Goal: Information Seeking & Learning: Learn about a topic

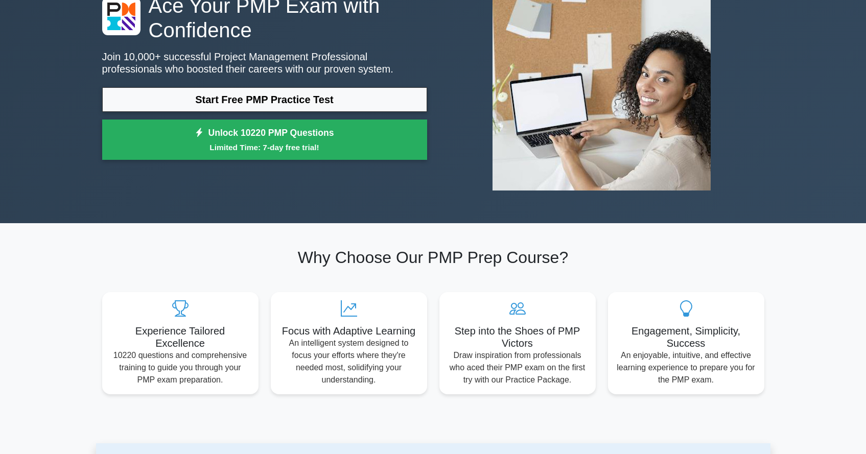
scroll to position [112, 0]
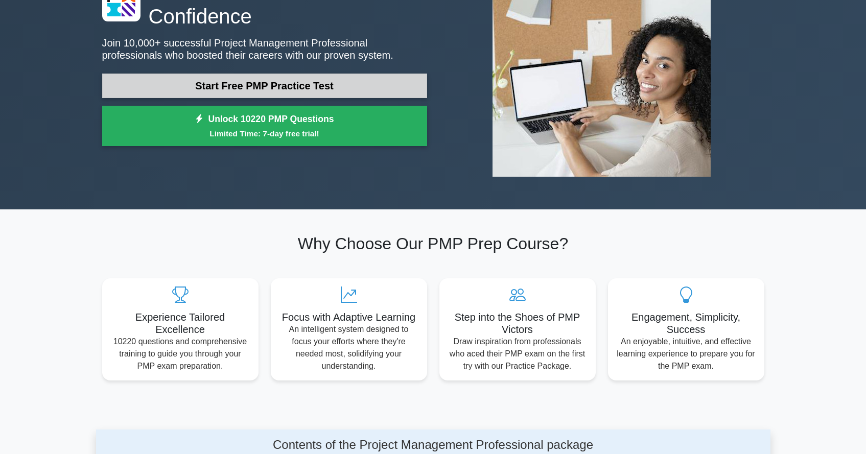
click at [308, 88] on link "Start Free PMP Practice Test" at bounding box center [264, 86] width 325 height 25
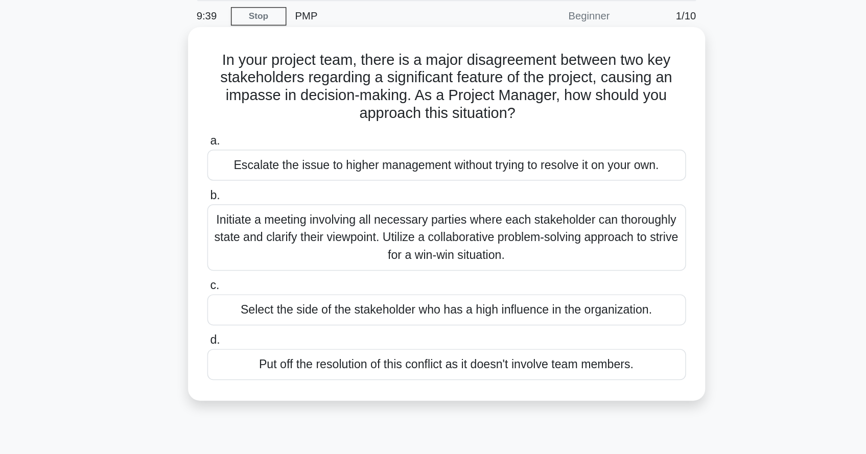
click at [429, 191] on div "Initiate a meeting involving all necessary parties where each stakeholder can t…" at bounding box center [433, 203] width 331 height 46
click at [268, 177] on input "b. Initiate a meeting involving all necessary parties where each stakeholder ca…" at bounding box center [268, 174] width 0 height 7
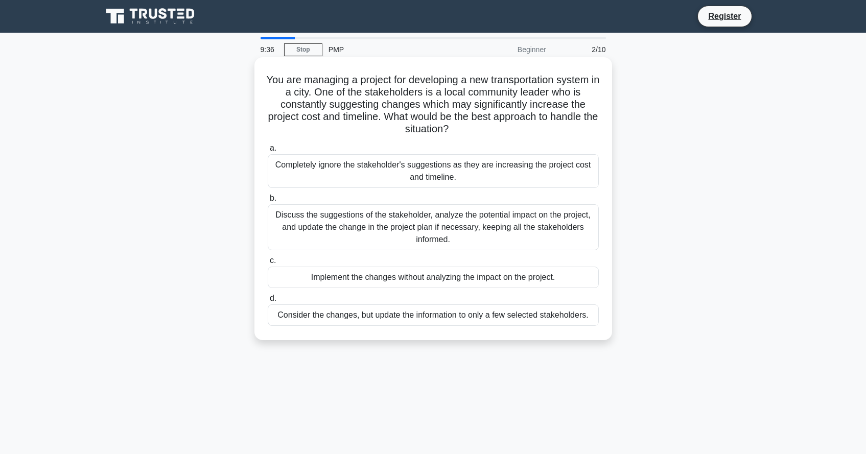
click at [461, 223] on div "Discuss the suggestions of the stakeholder, analyze the potential impact on the…" at bounding box center [433, 227] width 331 height 46
click at [268, 202] on input "b. Discuss the suggestions of the stakeholder, analyze the potential impact on …" at bounding box center [268, 198] width 0 height 7
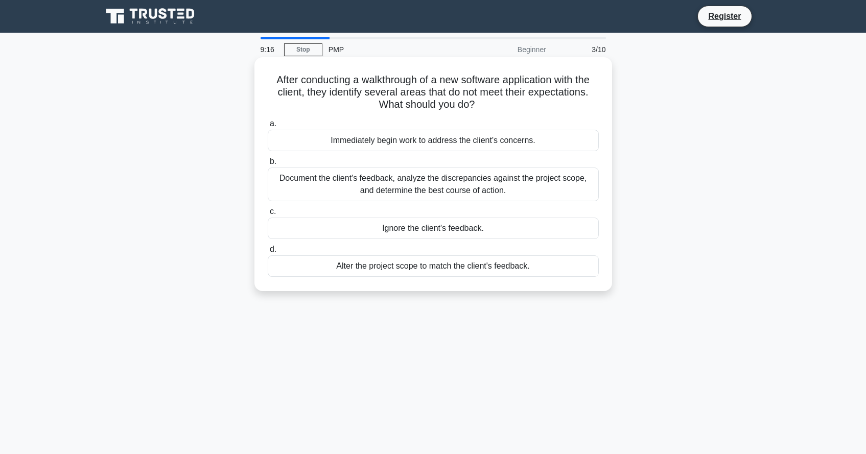
click at [452, 186] on div "Document the client's feedback, analyze the discrepancies against the project s…" at bounding box center [433, 185] width 331 height 34
click at [268, 165] on input "b. Document the client's feedback, analyze the discrepancies against the projec…" at bounding box center [268, 161] width 0 height 7
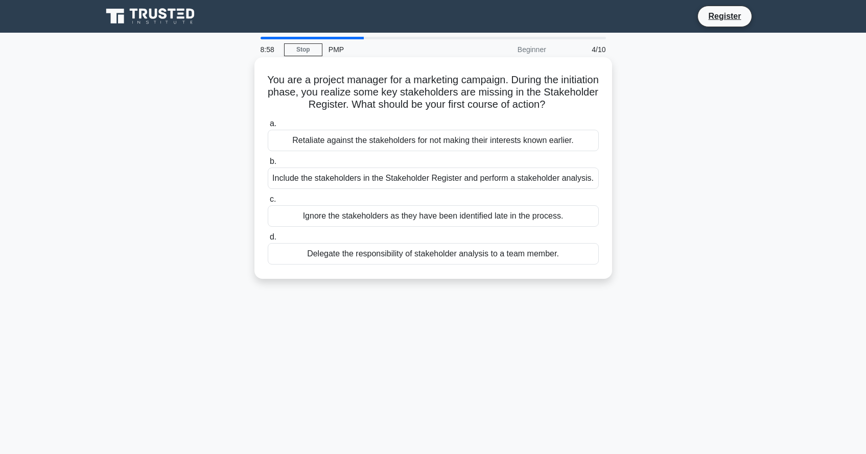
click at [608, 243] on div "You are a project manager for a marketing campaign. During the initiation phase…" at bounding box center [433, 168] width 358 height 222
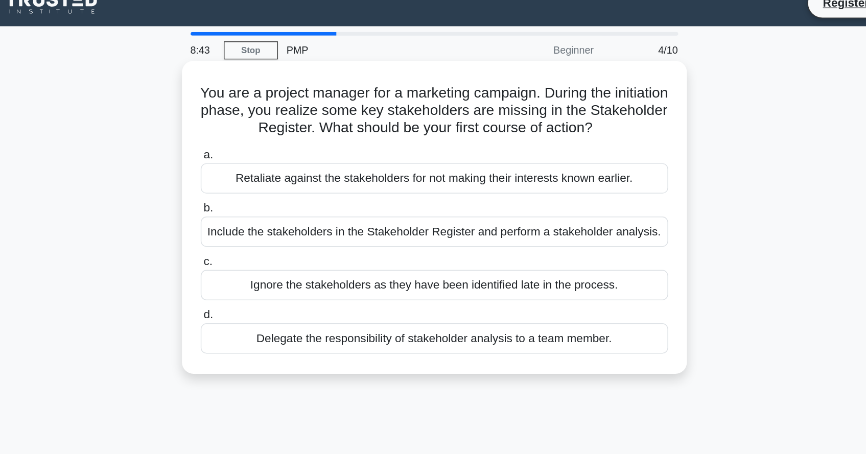
click at [488, 180] on div "Include the stakeholders in the Stakeholder Register and perform a stakeholder …" at bounding box center [433, 178] width 331 height 21
click at [268, 165] on input "b. Include the stakeholders in the Stakeholder Register and perform a stakehold…" at bounding box center [268, 161] width 0 height 7
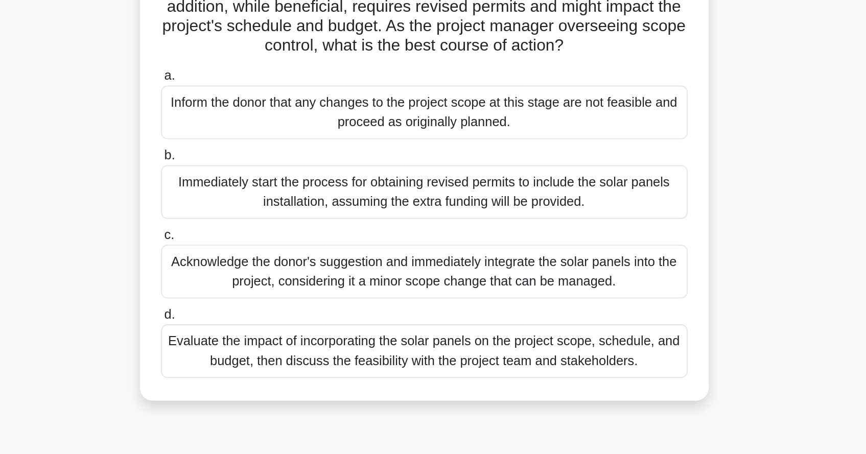
click at [480, 345] on div "Evaluate the impact of incorporating the solar panels on the project scope, sch…" at bounding box center [433, 346] width 331 height 34
click at [268, 326] on input "d. Evaluate the impact of incorporating the solar panels on the project scope, …" at bounding box center [268, 323] width 0 height 7
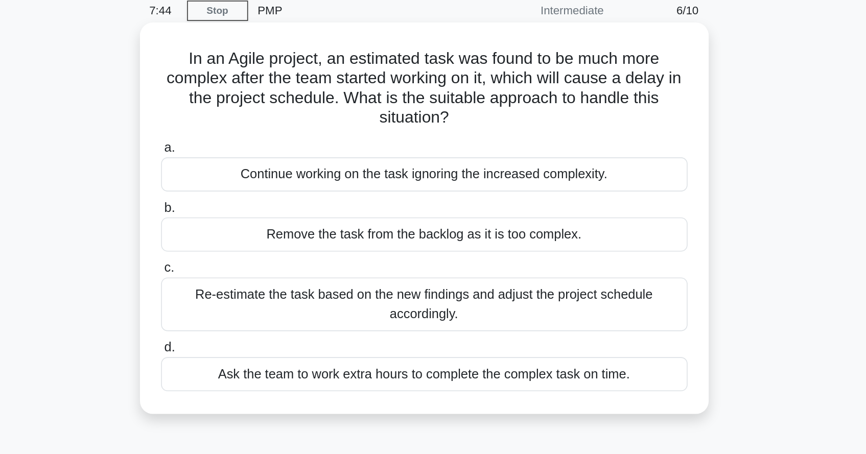
click at [528, 243] on div "Re-estimate the task based on the new findings and adjust the project schedule …" at bounding box center [433, 235] width 331 height 34
click at [268, 215] on input "c. Re-estimate the task based on the new findings and adjust the project schedu…" at bounding box center [268, 211] width 0 height 7
